Goal: Transaction & Acquisition: Obtain resource

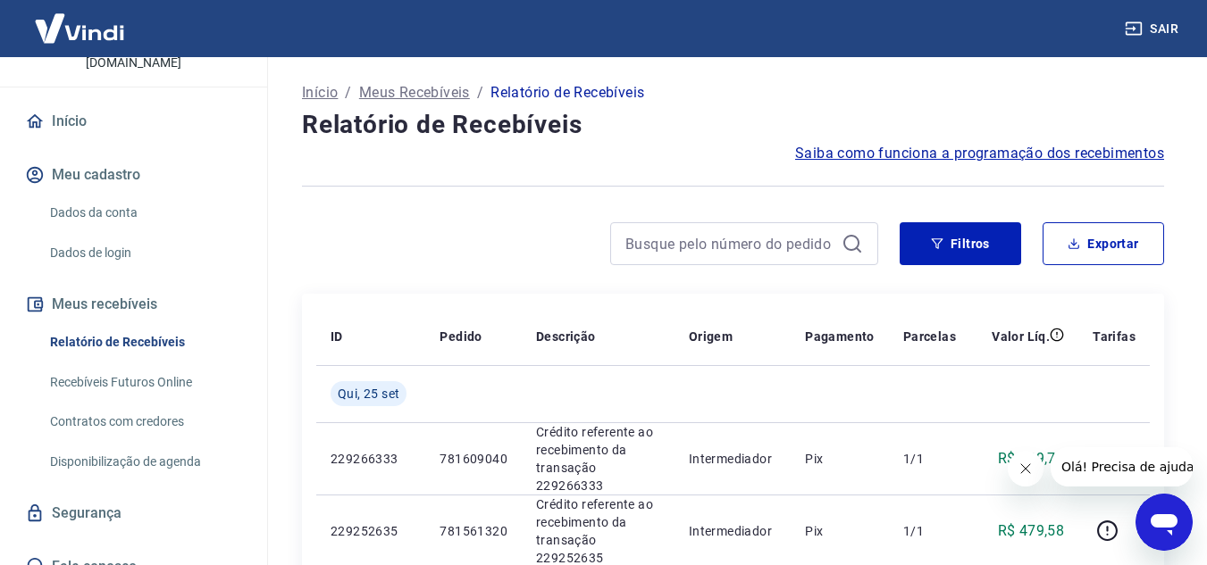
scroll to position [163, 0]
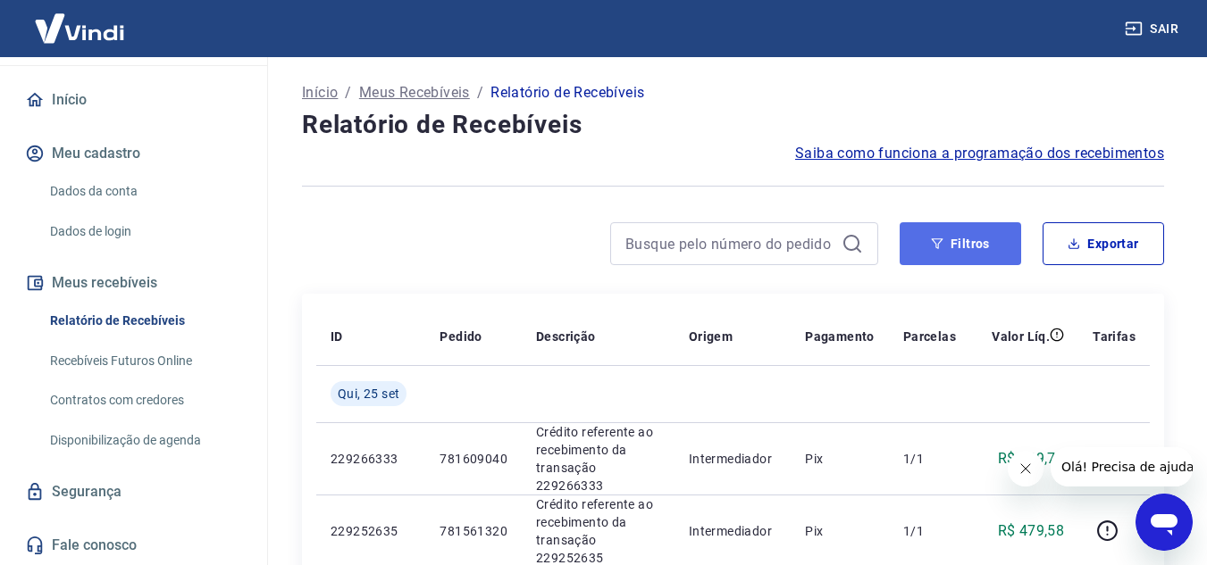
click at [958, 244] on button "Filtros" at bounding box center [960, 243] width 121 height 43
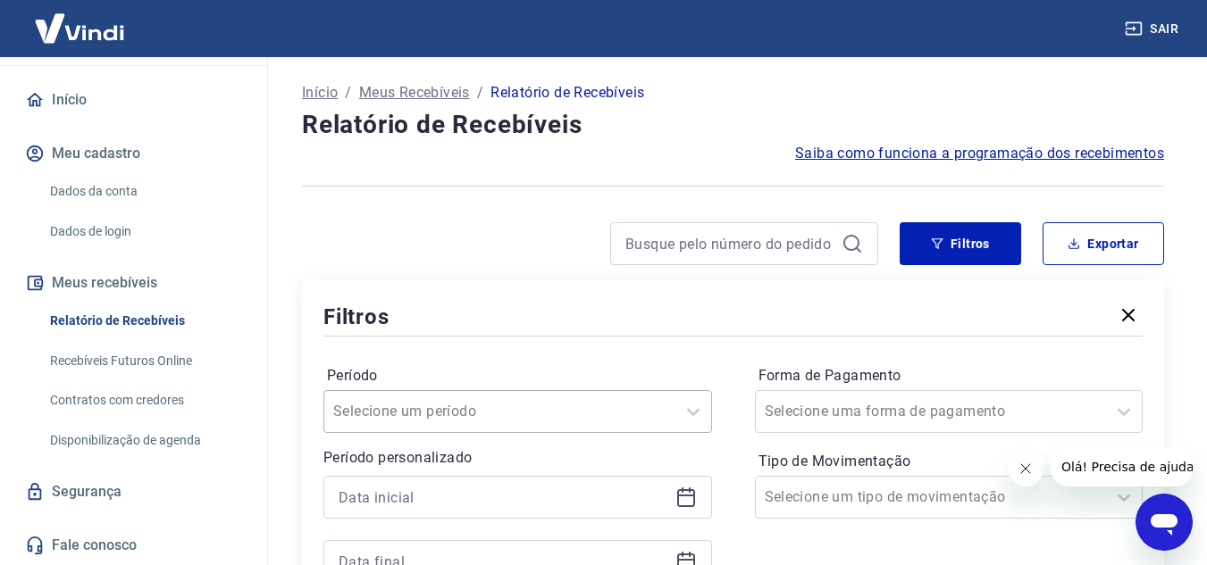
click at [661, 412] on div "Selecione um período" at bounding box center [517, 411] width 389 height 43
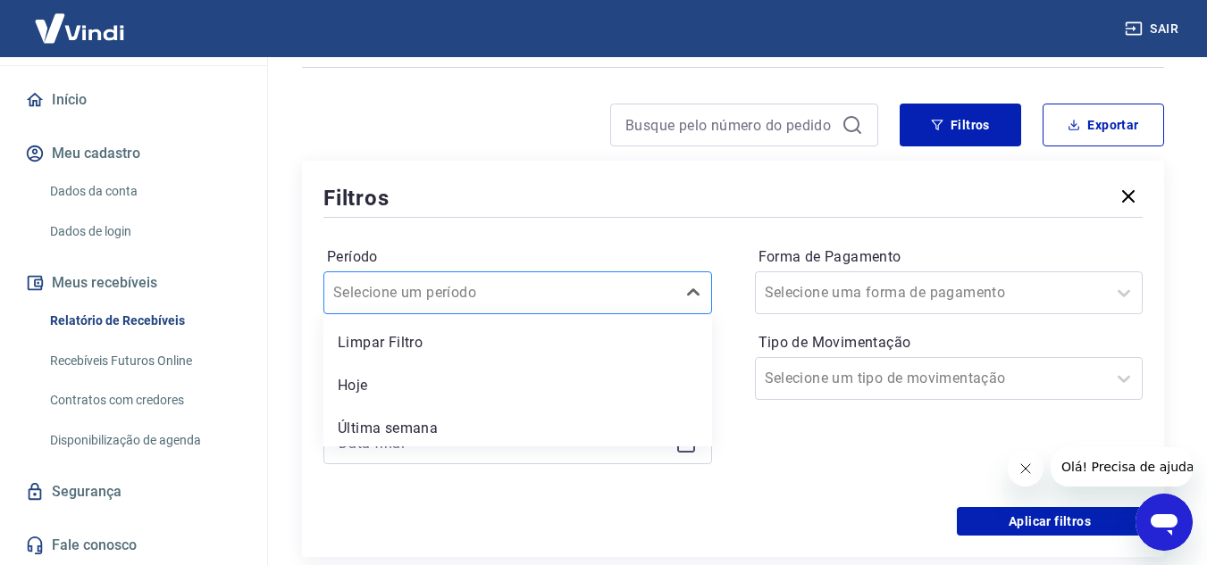
scroll to position [136, 0]
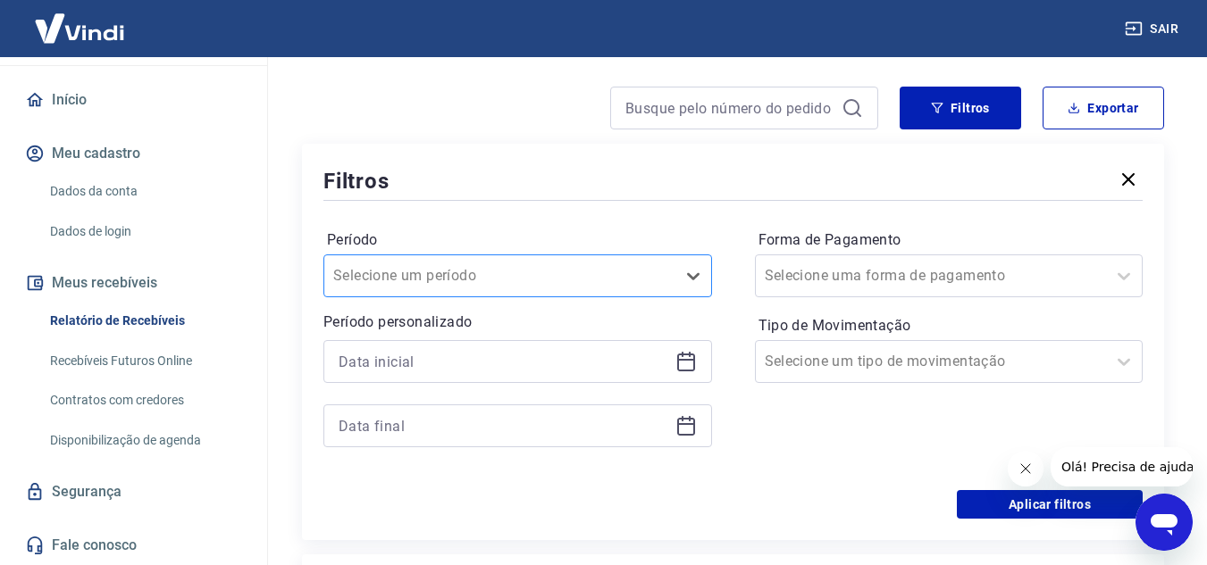
click at [542, 279] on div at bounding box center [499, 276] width 333 height 25
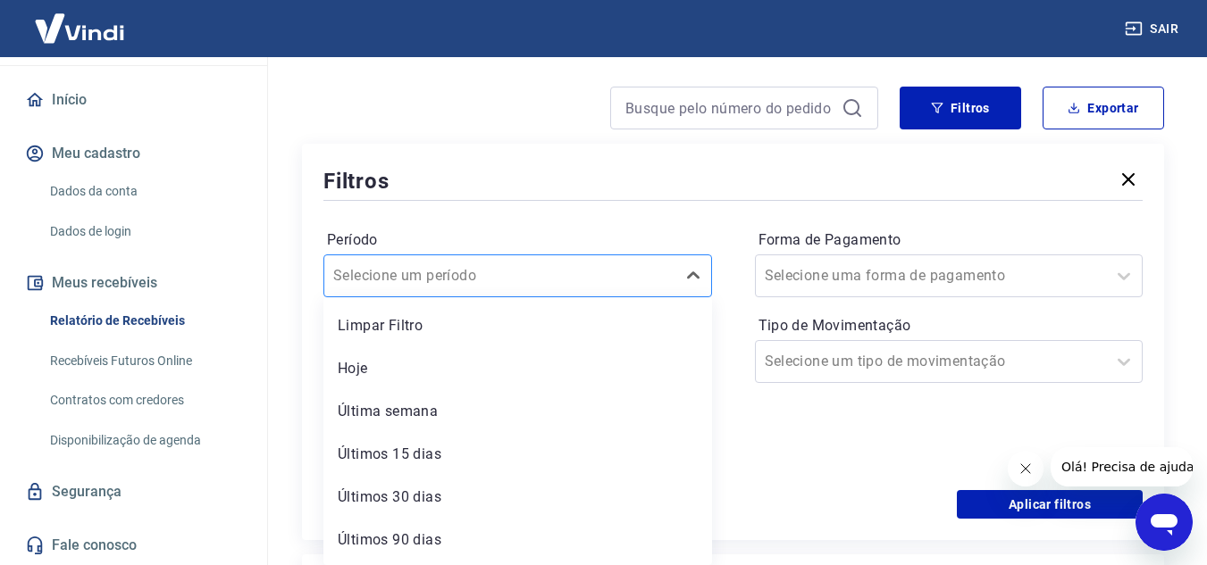
click at [538, 287] on div at bounding box center [499, 276] width 333 height 25
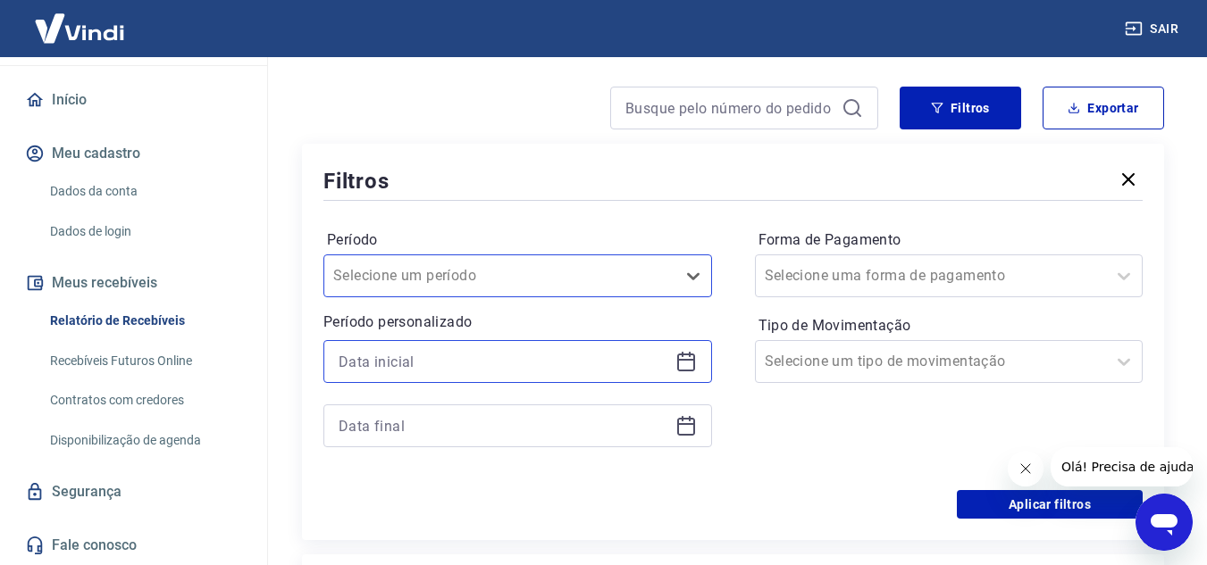
click at [498, 357] on input at bounding box center [504, 361] width 330 height 27
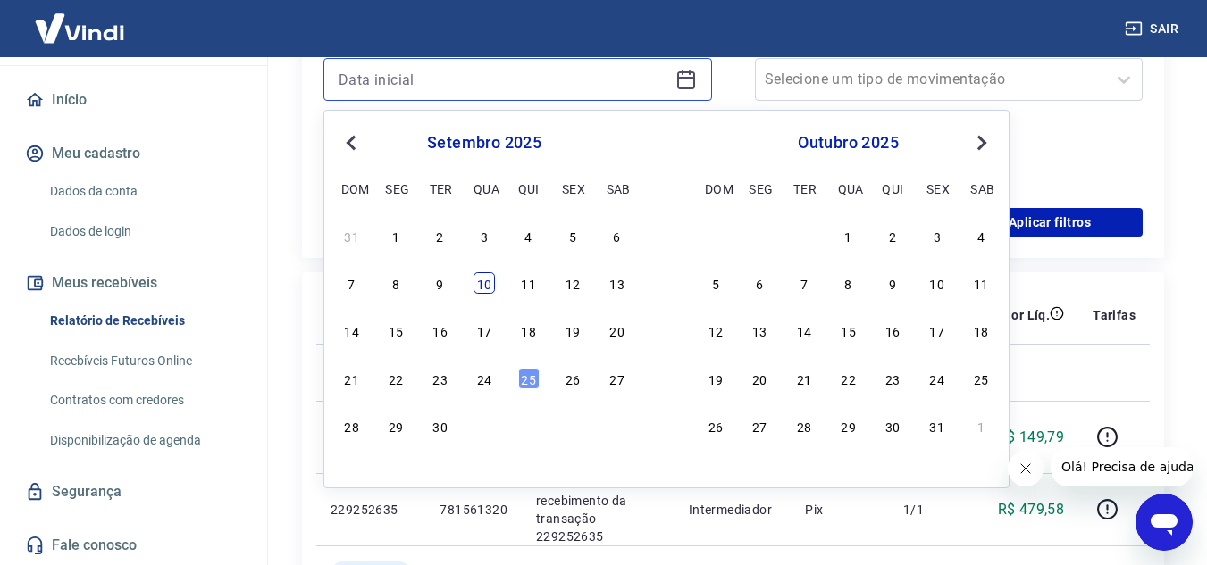
scroll to position [433, 0]
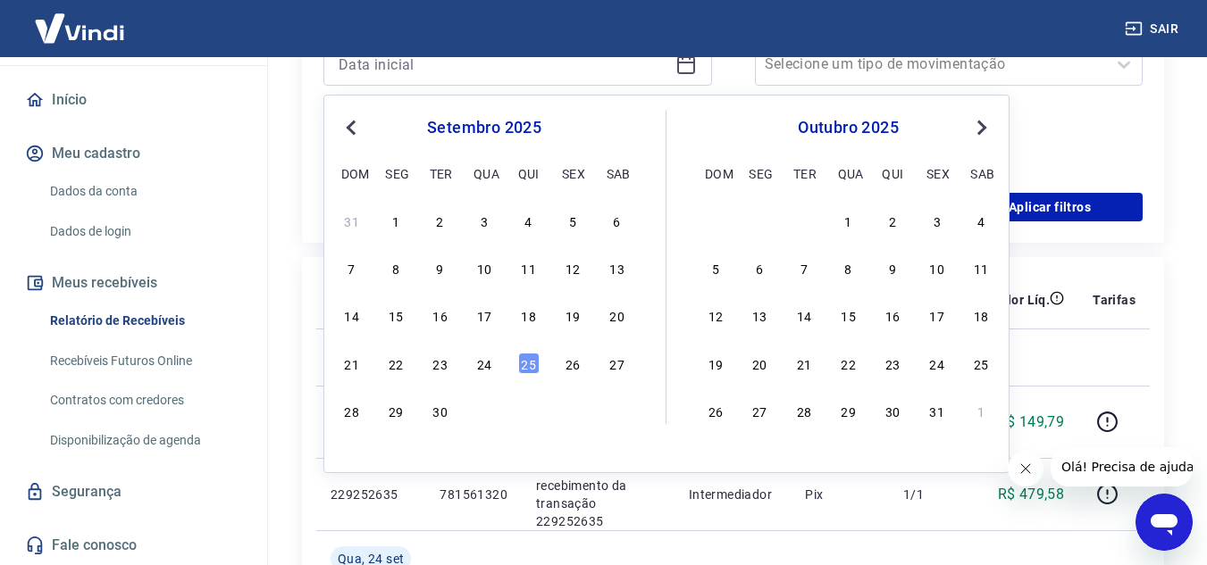
click at [353, 125] on span "Previous Month" at bounding box center [353, 127] width 0 height 21
click at [527, 412] on div "28" at bounding box center [528, 410] width 21 height 21
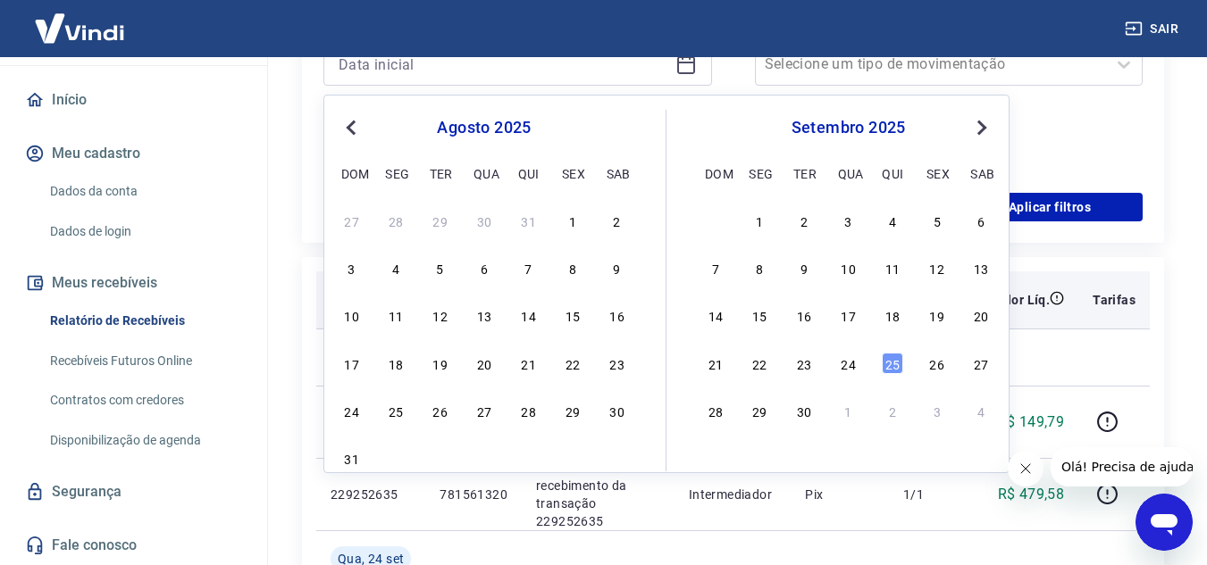
type input "[DATE]"
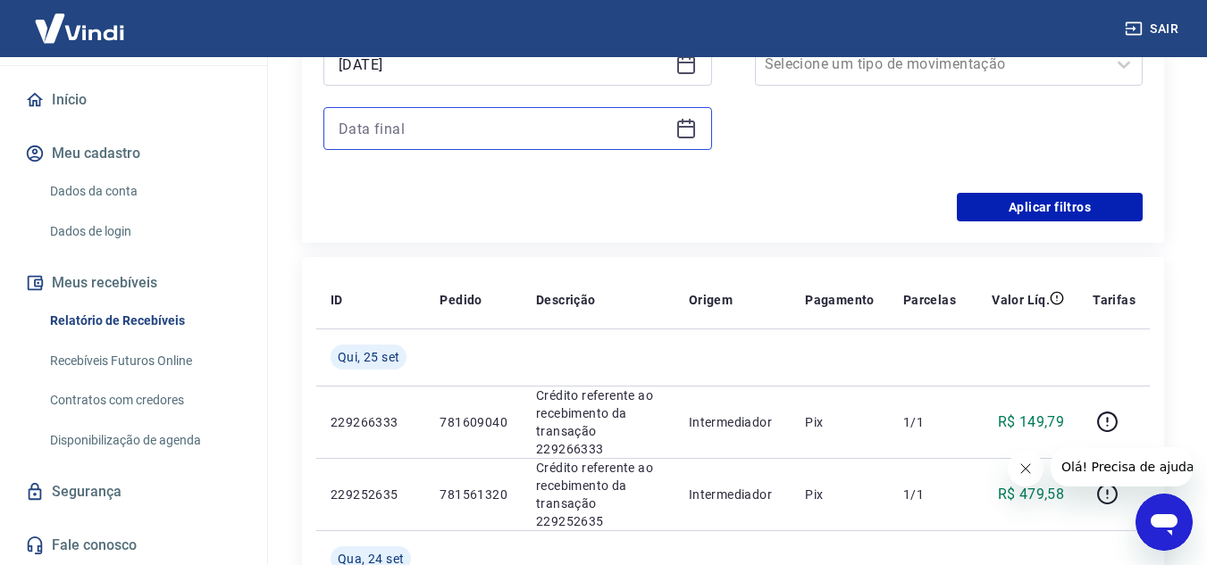
click at [555, 137] on input at bounding box center [504, 128] width 330 height 27
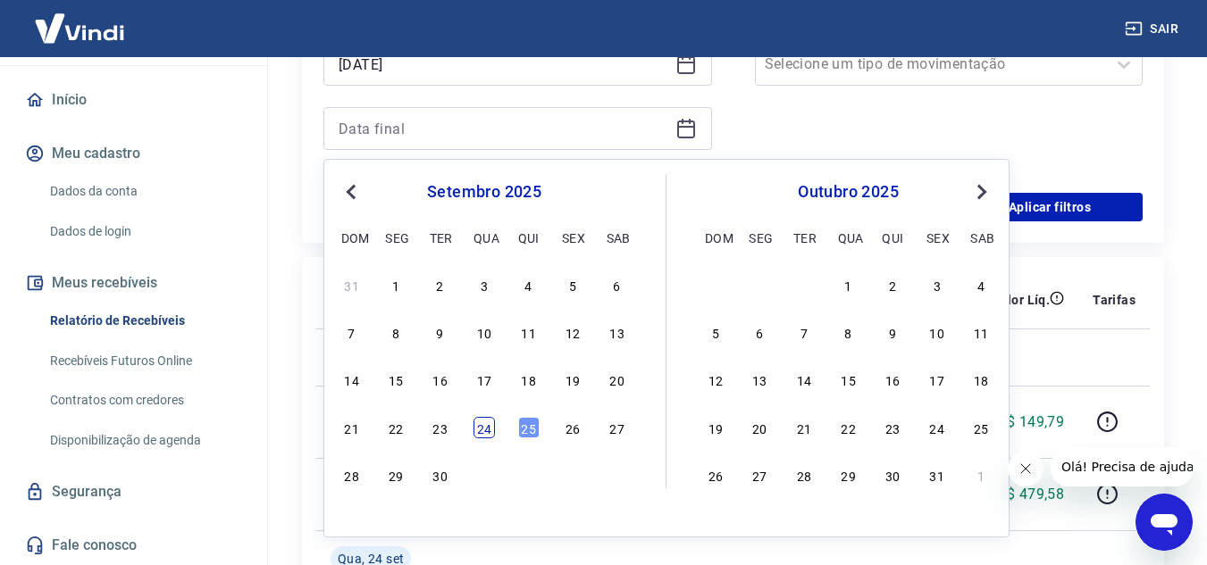
click at [489, 427] on div "24" at bounding box center [483, 427] width 21 height 21
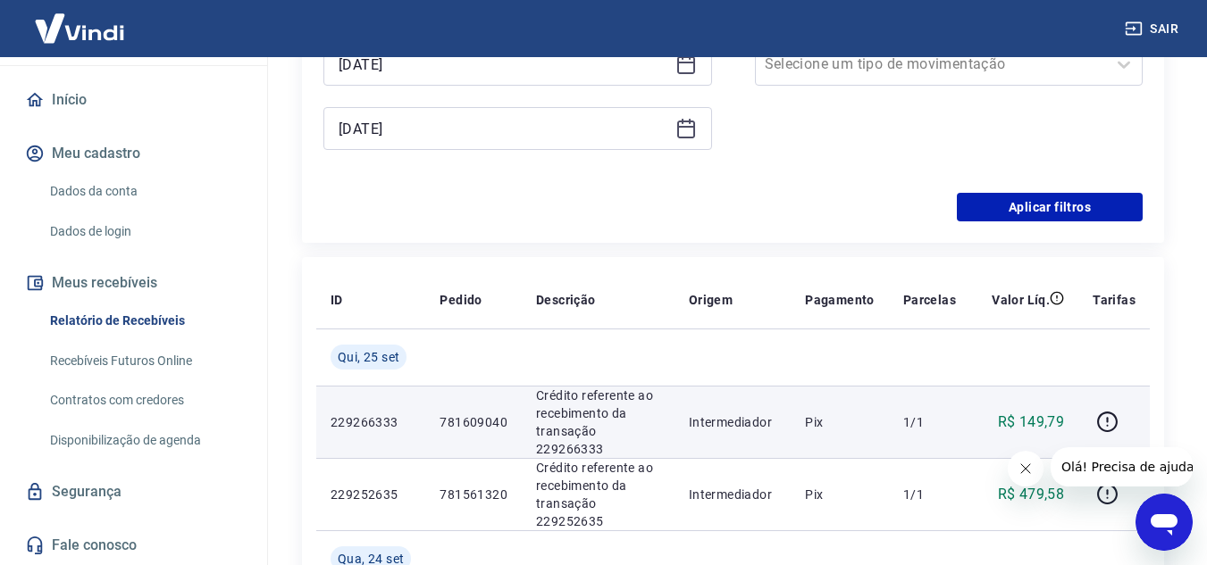
type input "[DATE]"
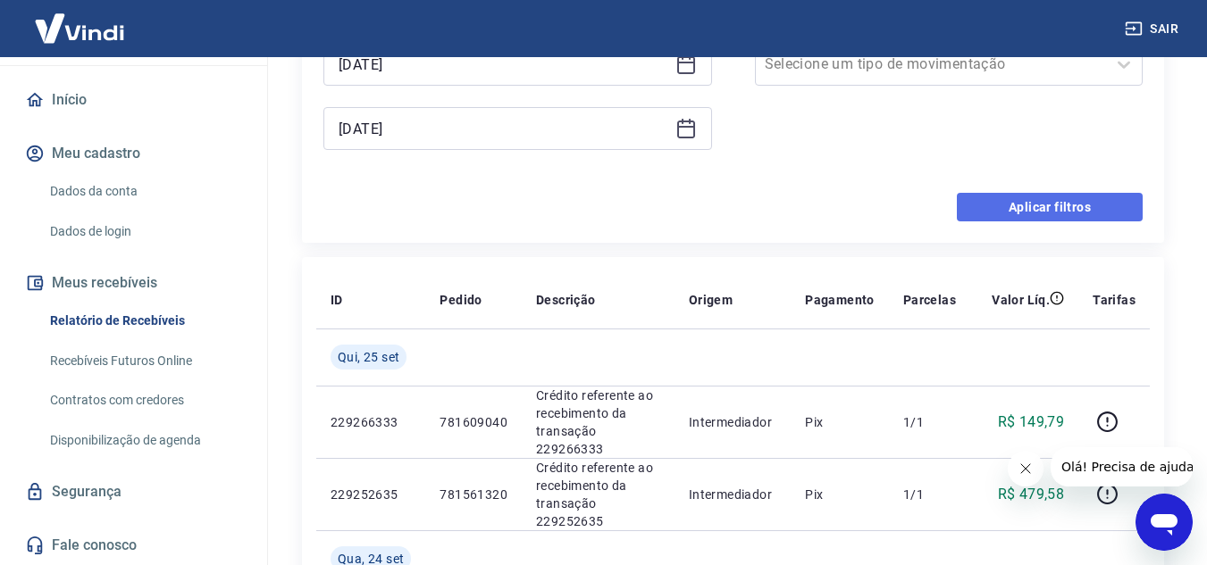
click at [1025, 205] on button "Aplicar filtros" at bounding box center [1050, 207] width 186 height 29
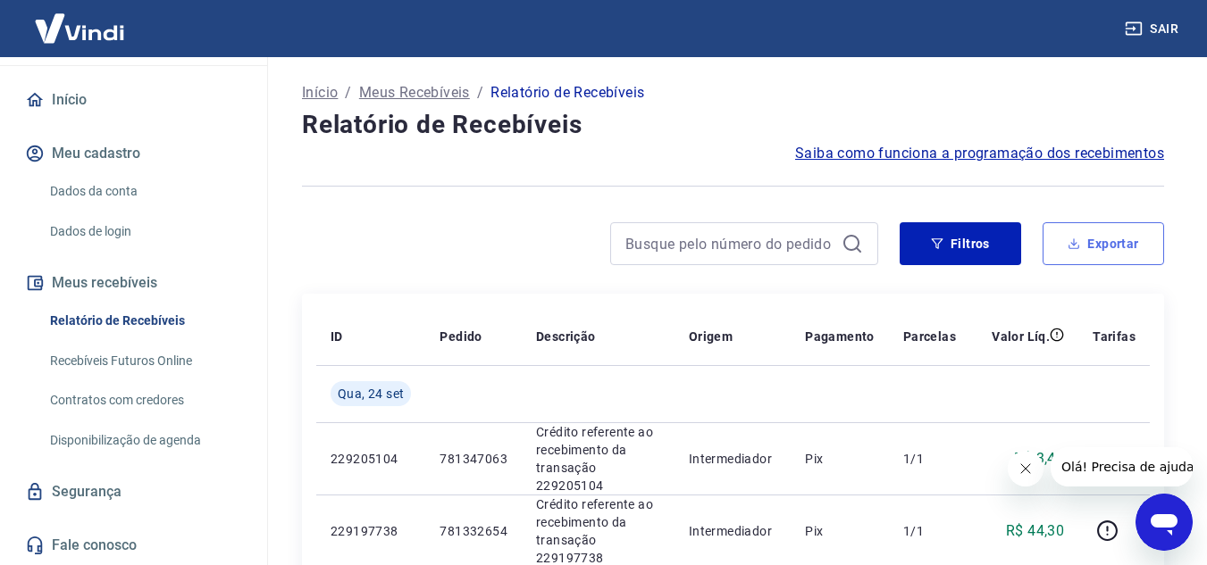
click at [1095, 243] on button "Exportar" at bounding box center [1103, 243] width 121 height 43
type input "[DATE]"
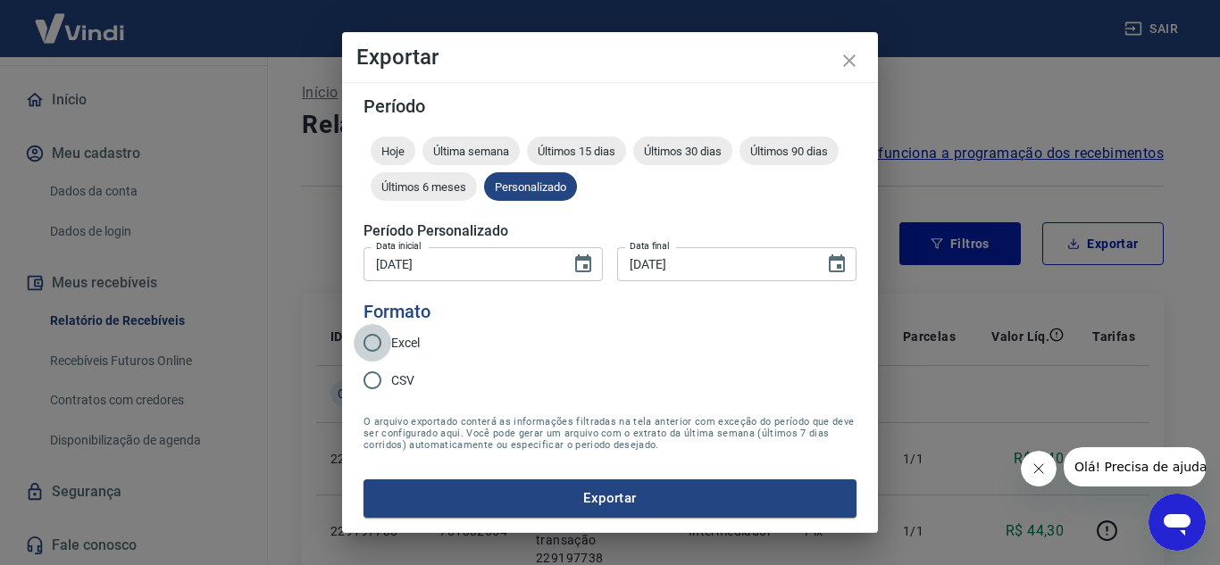
click at [371, 343] on input "Excel" at bounding box center [373, 343] width 38 height 38
radio input "true"
click at [569, 501] on button "Exportar" at bounding box center [610, 499] width 493 height 38
